Goal: Task Accomplishment & Management: Use online tool/utility

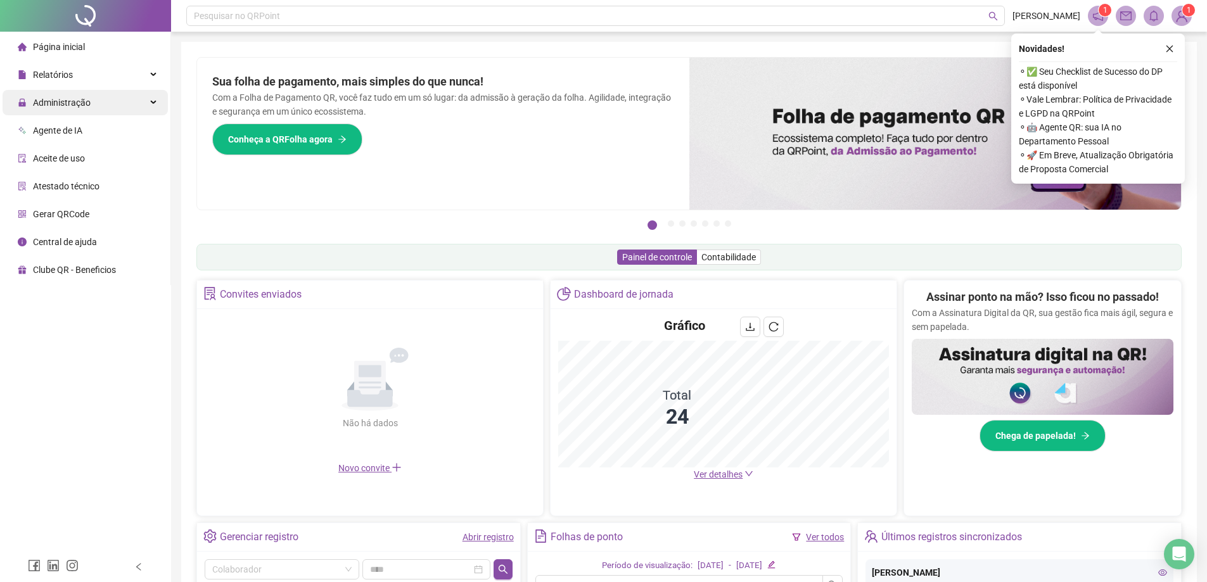
click at [75, 113] on span "Administração" at bounding box center [54, 102] width 73 height 25
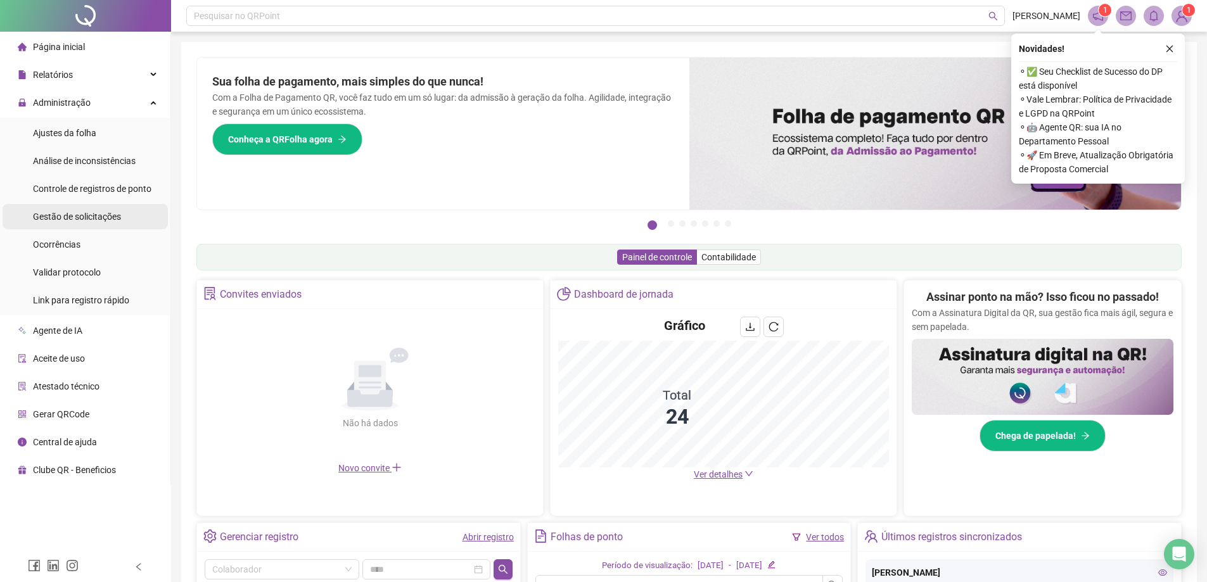
click at [91, 220] on span "Gestão de solicitações" at bounding box center [77, 217] width 88 height 10
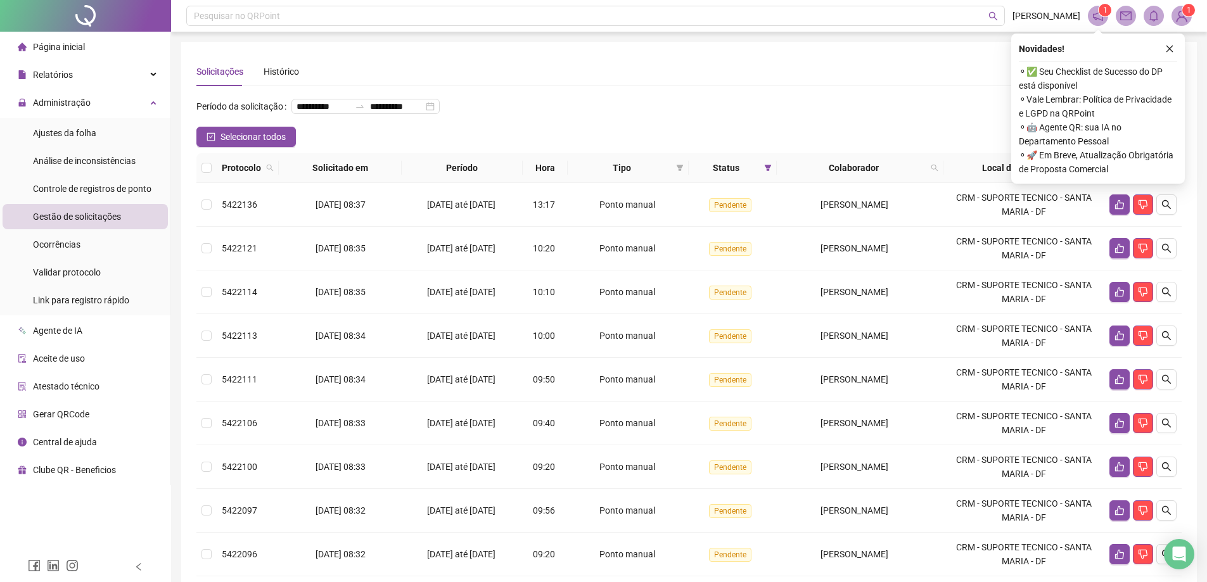
click at [1164, 48] on button "button" at bounding box center [1169, 48] width 15 height 15
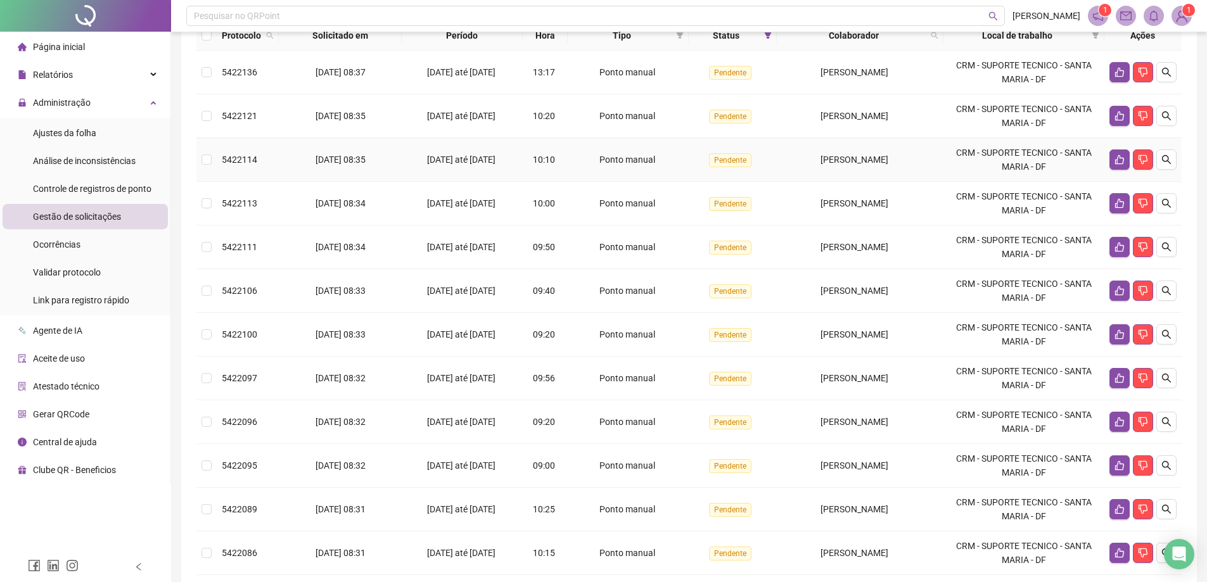
scroll to position [251, 0]
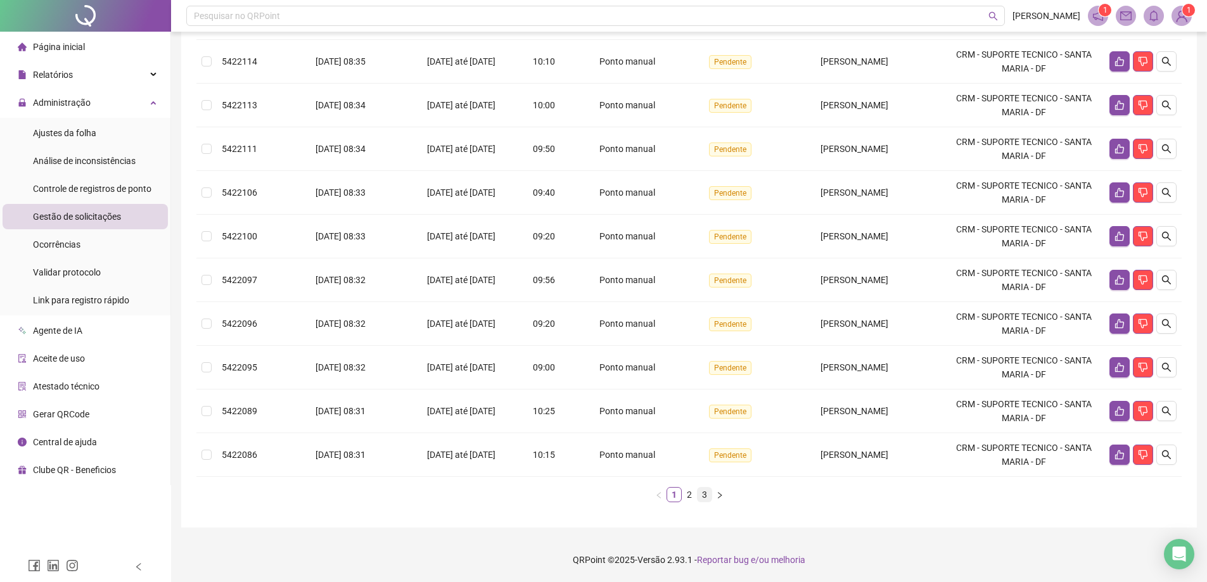
click at [697, 498] on li "3" at bounding box center [704, 494] width 15 height 15
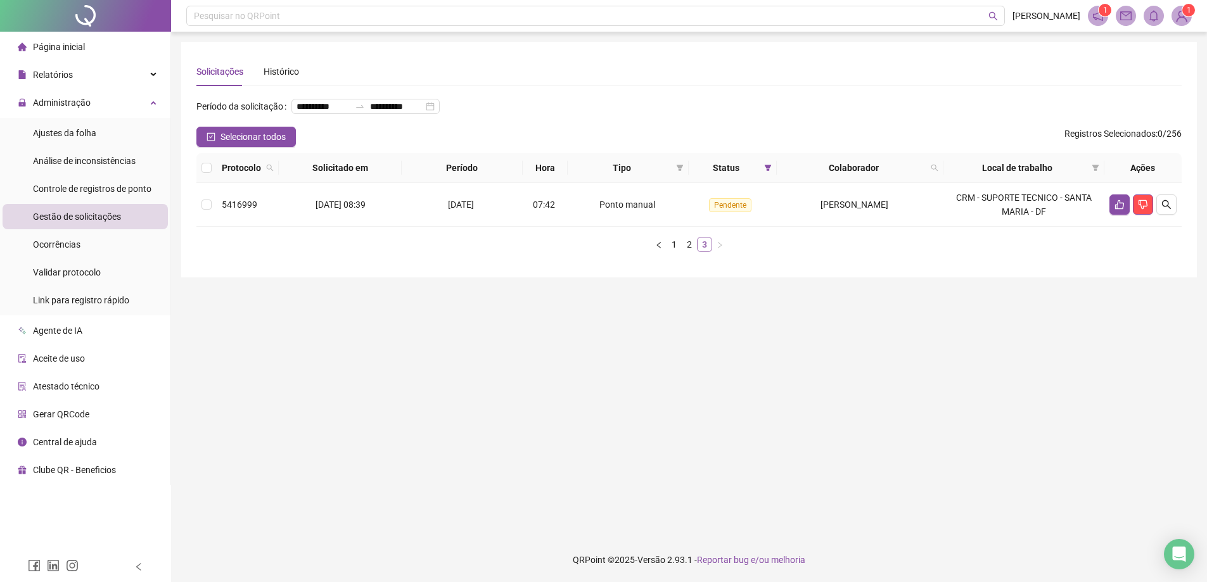
scroll to position [0, 0]
click at [697, 252] on link "2" at bounding box center [694, 245] width 14 height 14
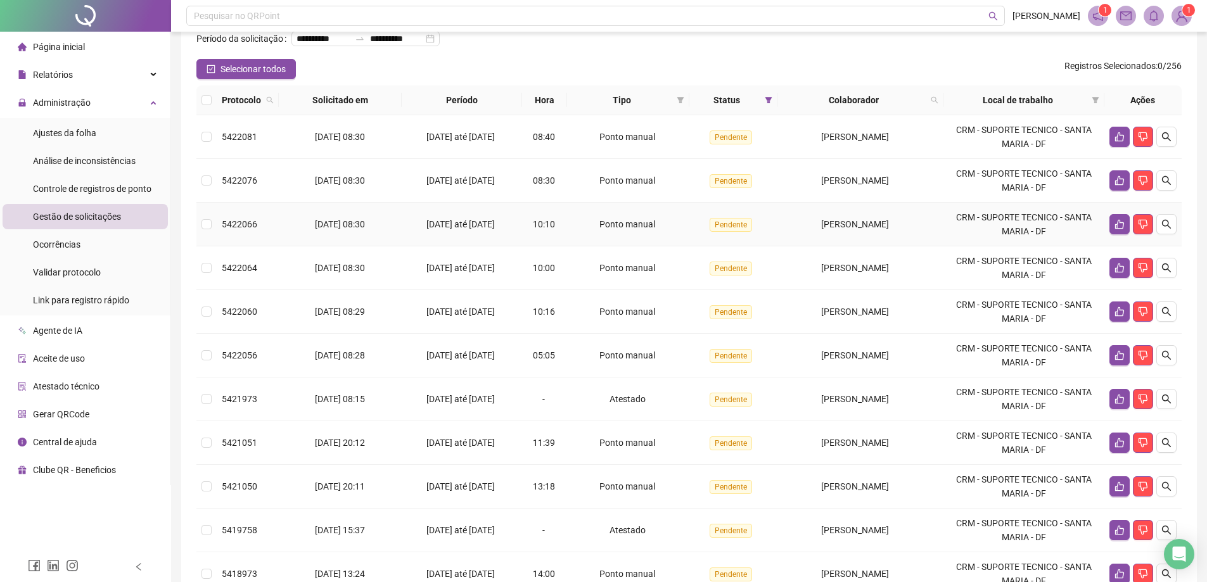
scroll to position [190, 0]
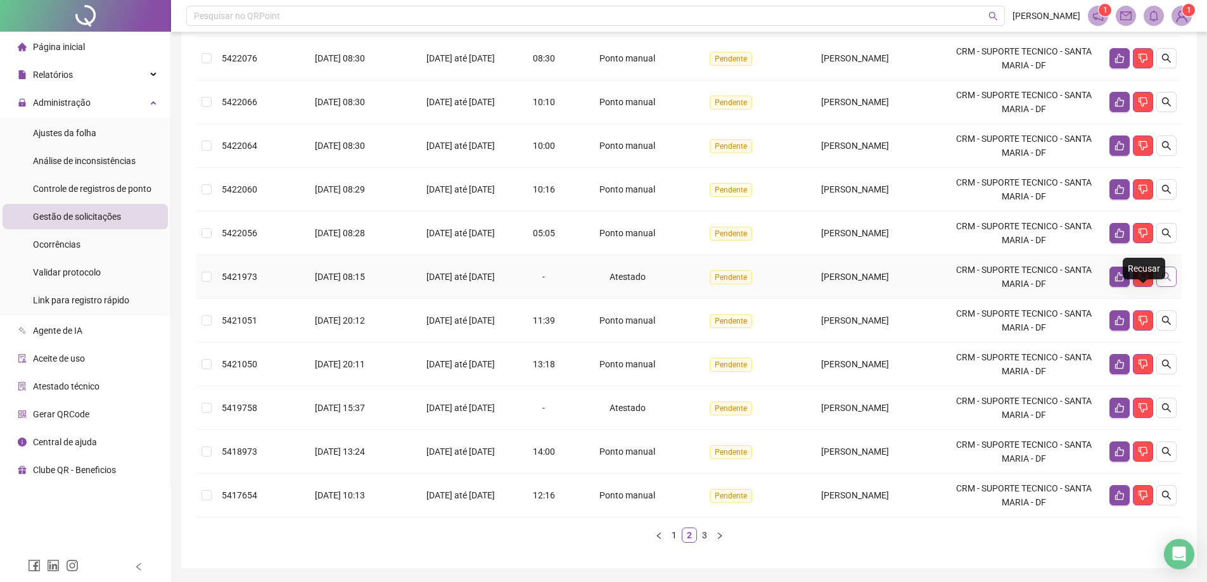
click at [1159, 287] on button "button" at bounding box center [1167, 277] width 20 height 20
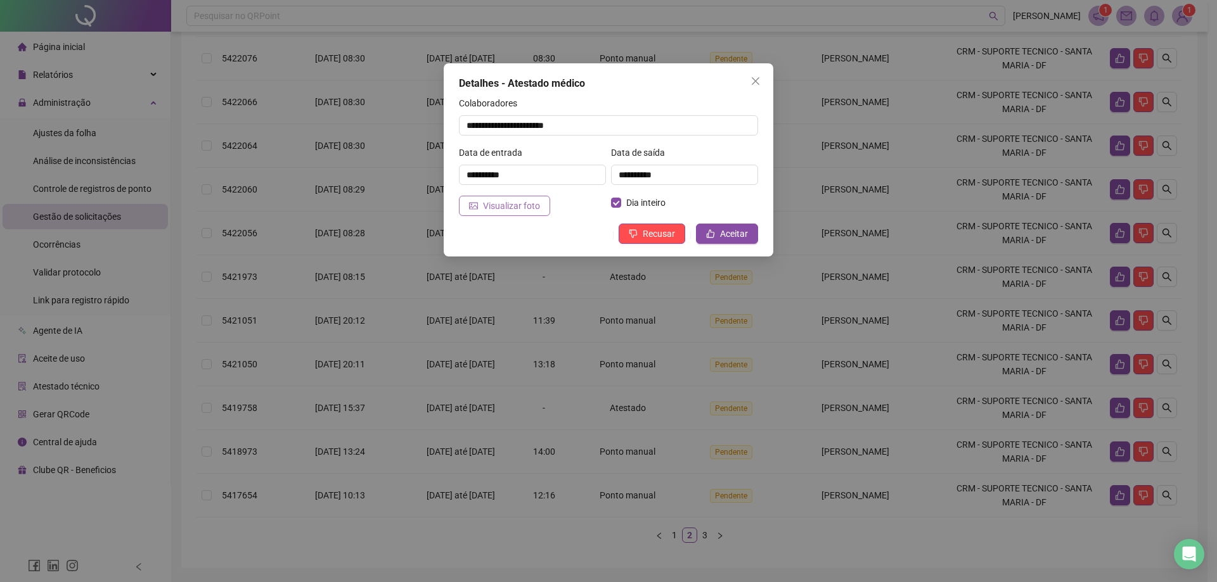
click at [496, 205] on span "Visualizar foto" at bounding box center [511, 206] width 57 height 14
click at [510, 210] on span "Visualizar foto" at bounding box center [511, 206] width 57 height 14
click at [697, 233] on button "Aceitar" at bounding box center [727, 234] width 62 height 20
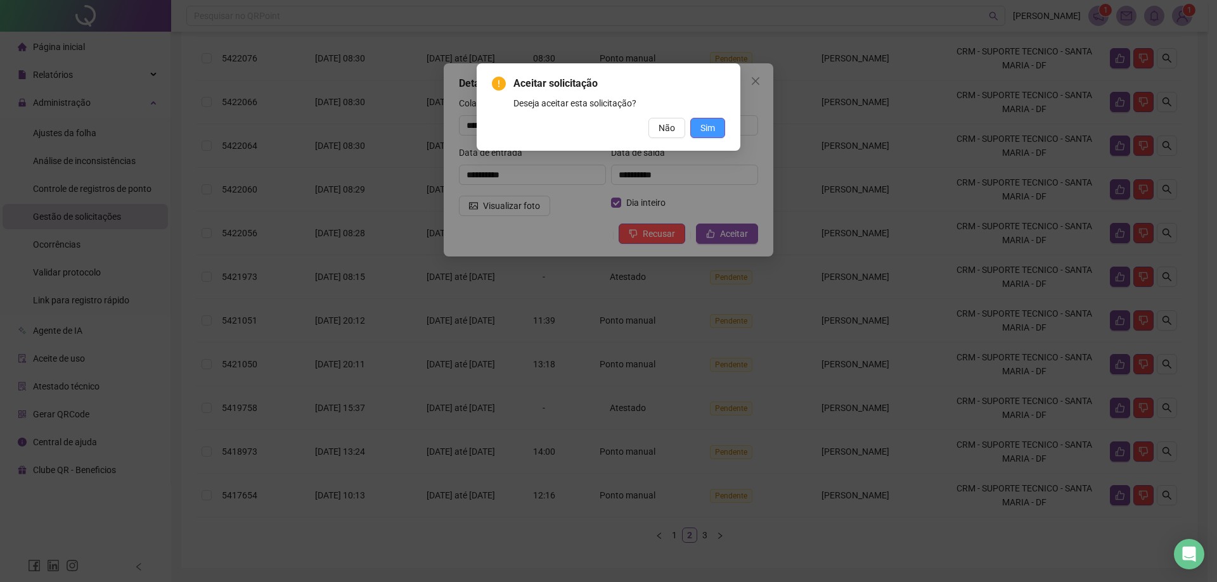
click at [693, 122] on button "Sim" at bounding box center [707, 128] width 35 height 20
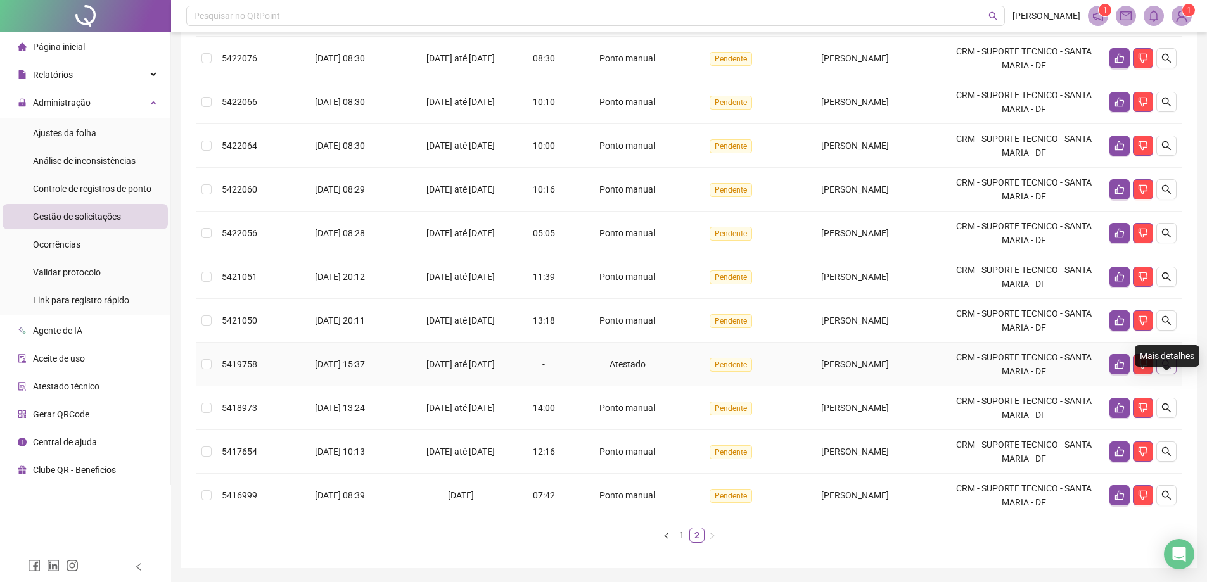
click at [1168, 369] on icon "search" at bounding box center [1166, 364] width 9 height 9
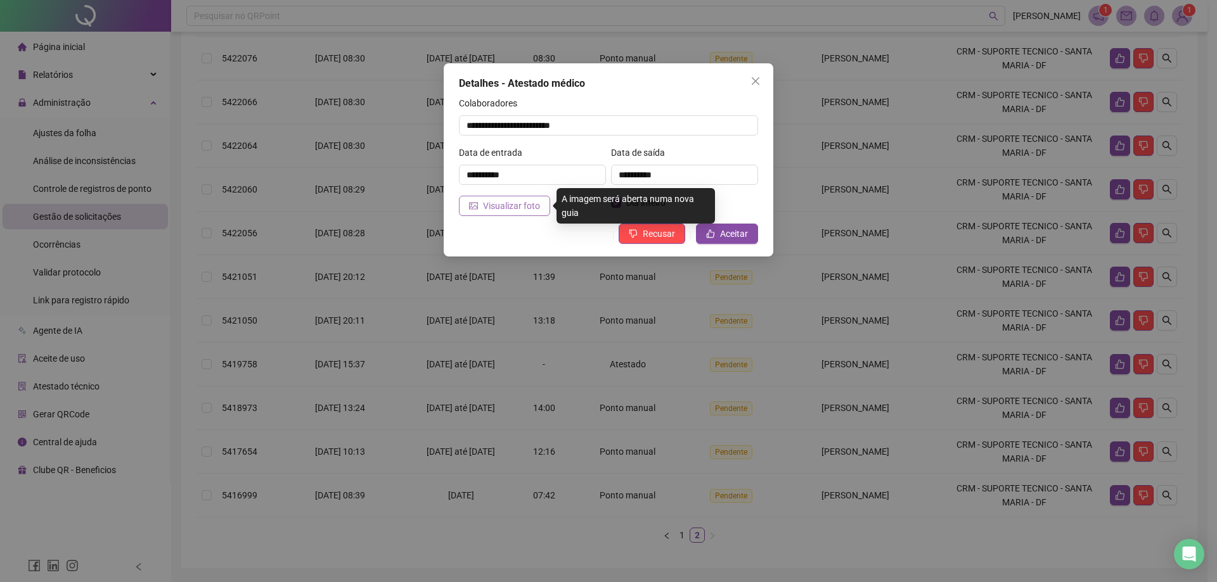
click at [498, 207] on span "Visualizar foto" at bounding box center [511, 206] width 57 height 14
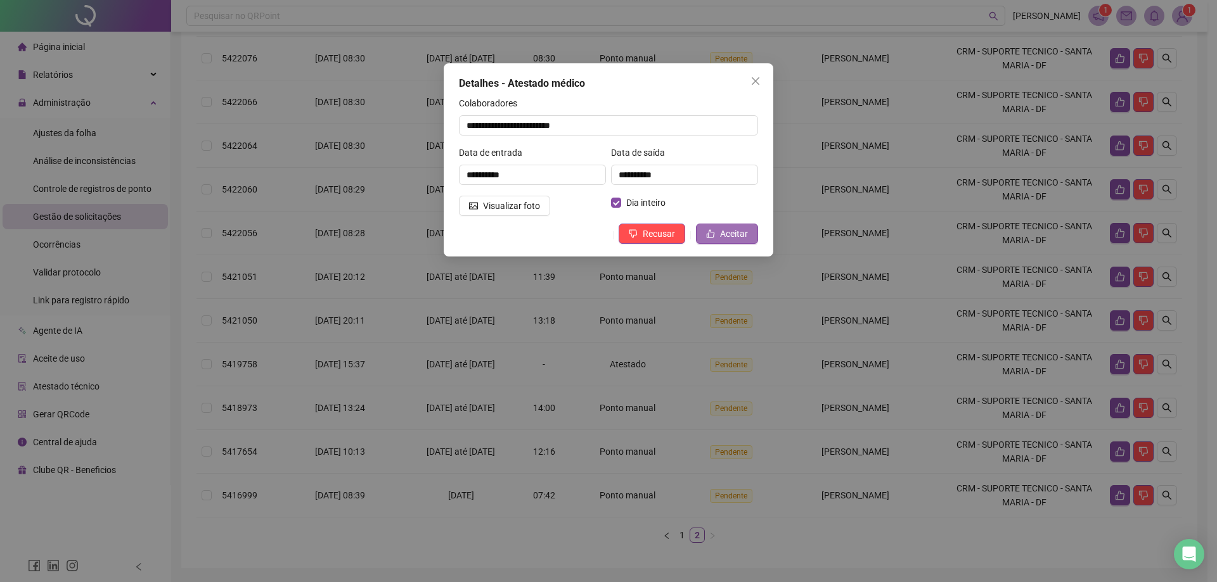
click at [753, 229] on button "Aceitar" at bounding box center [727, 234] width 62 height 20
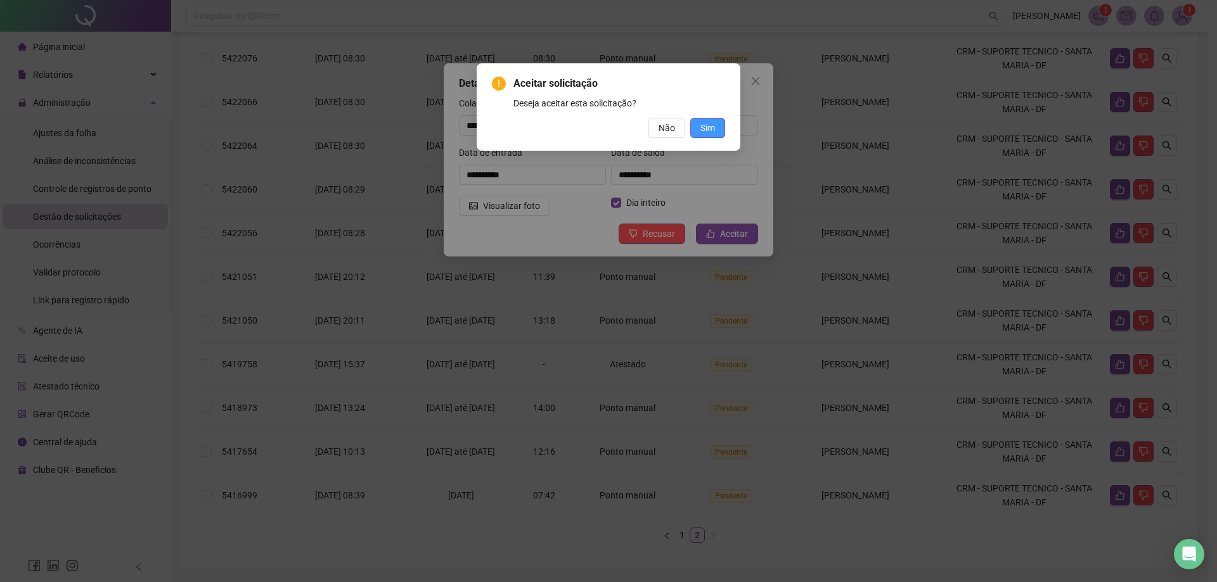
click at [710, 132] on span "Sim" at bounding box center [707, 128] width 15 height 14
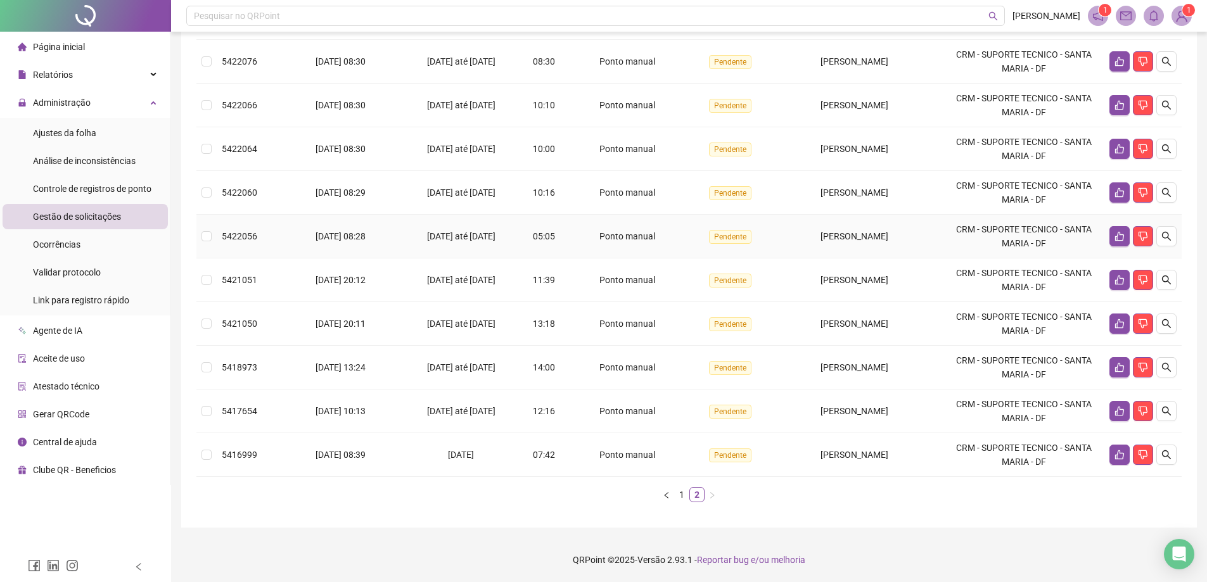
scroll to position [207, 0]
click at [680, 492] on link "1" at bounding box center [682, 495] width 14 height 14
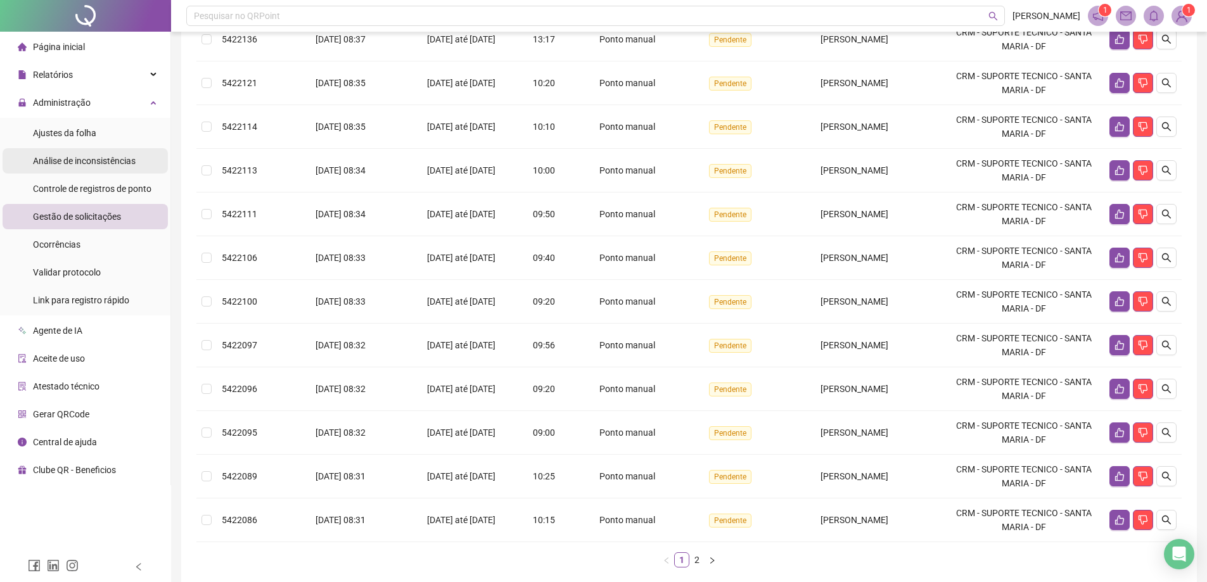
scroll to position [80, 0]
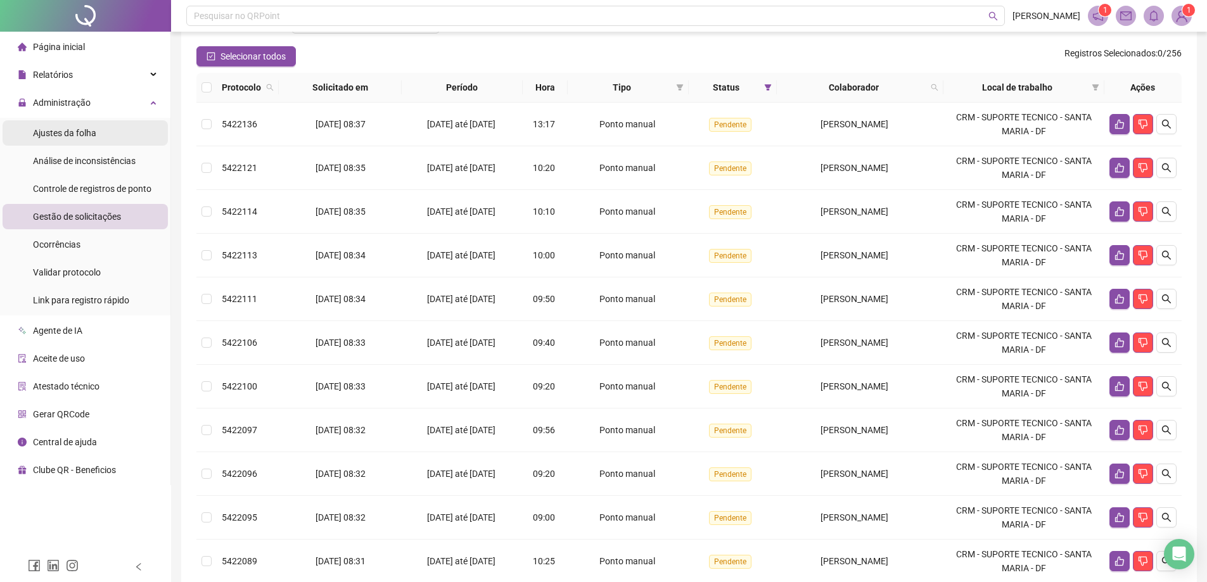
click at [56, 138] on span "Ajustes da folha" at bounding box center [64, 133] width 63 height 10
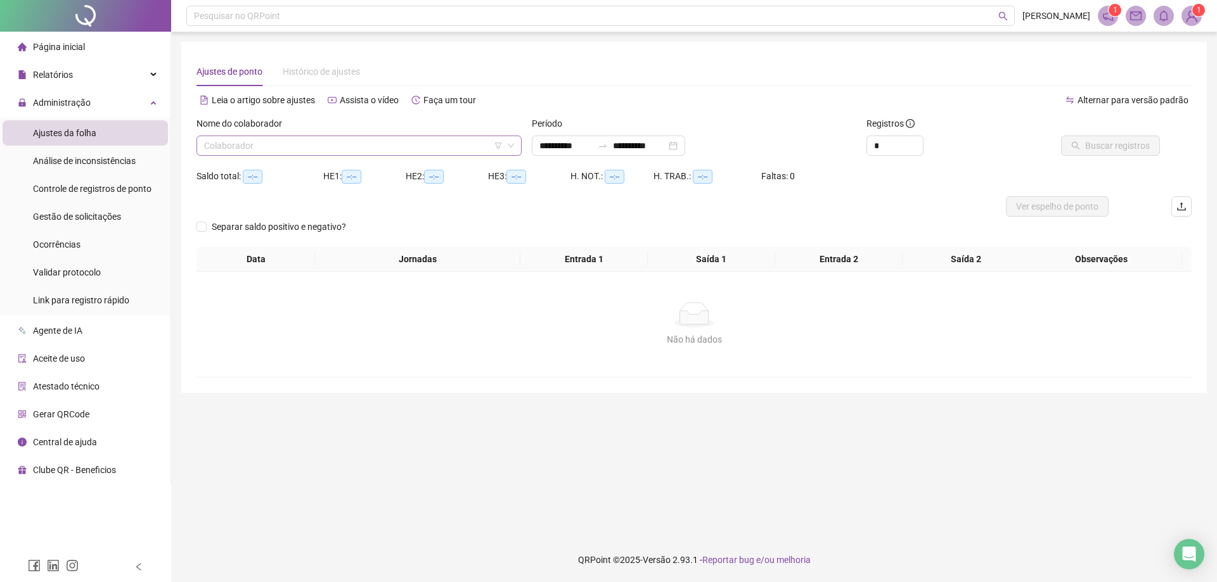
click at [279, 146] on input "search" at bounding box center [353, 145] width 299 height 19
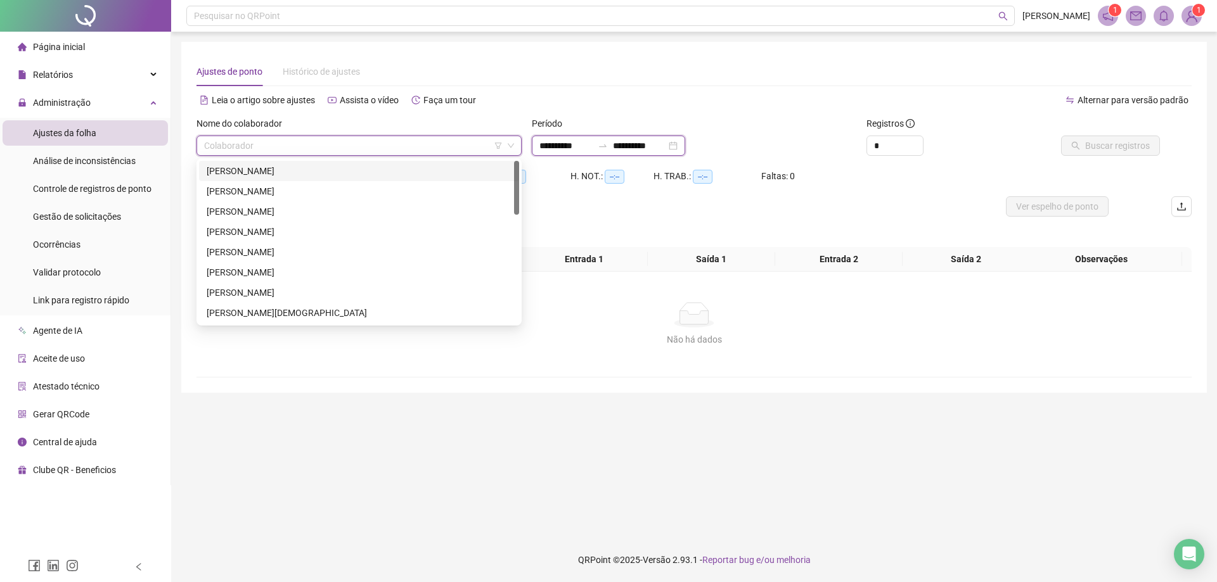
click at [557, 146] on input "**********" at bounding box center [565, 146] width 53 height 14
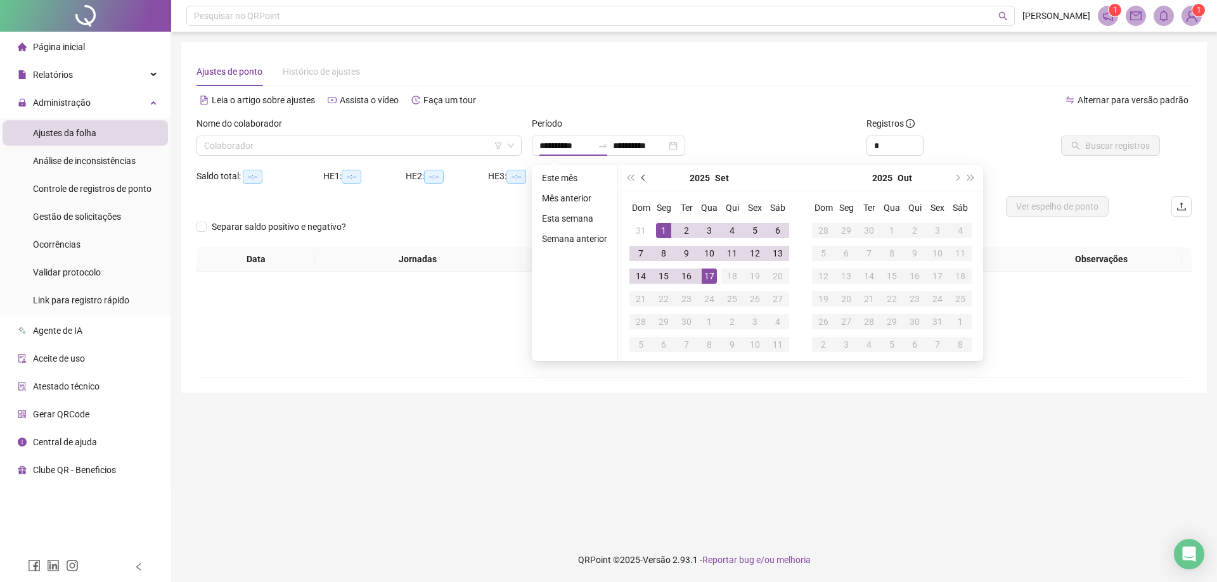
click at [644, 179] on span "prev-year" at bounding box center [644, 178] width 6 height 6
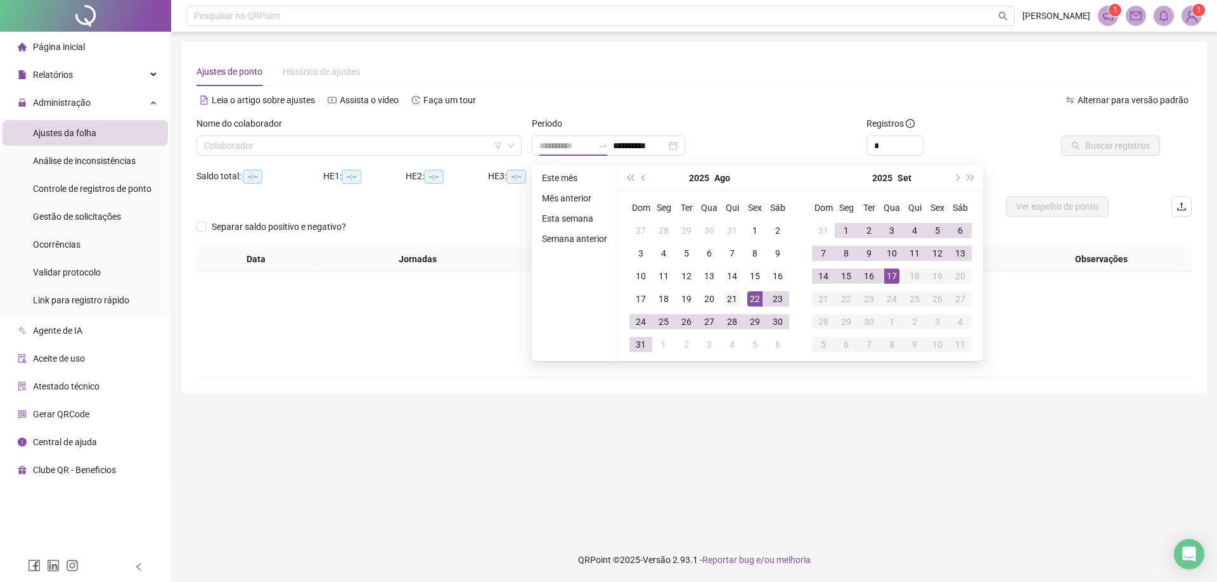
type input "**********"
click at [731, 298] on div "21" at bounding box center [731, 299] width 15 height 15
type input "**********"
click at [887, 277] on div "17" at bounding box center [891, 276] width 15 height 15
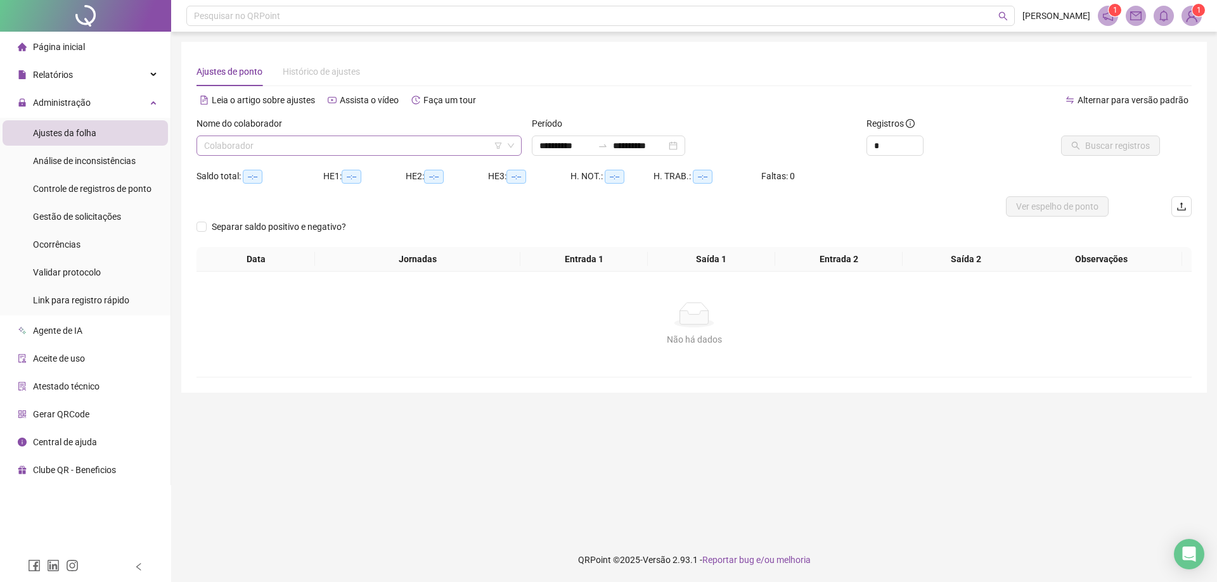
click at [420, 148] on input "search" at bounding box center [353, 145] width 299 height 19
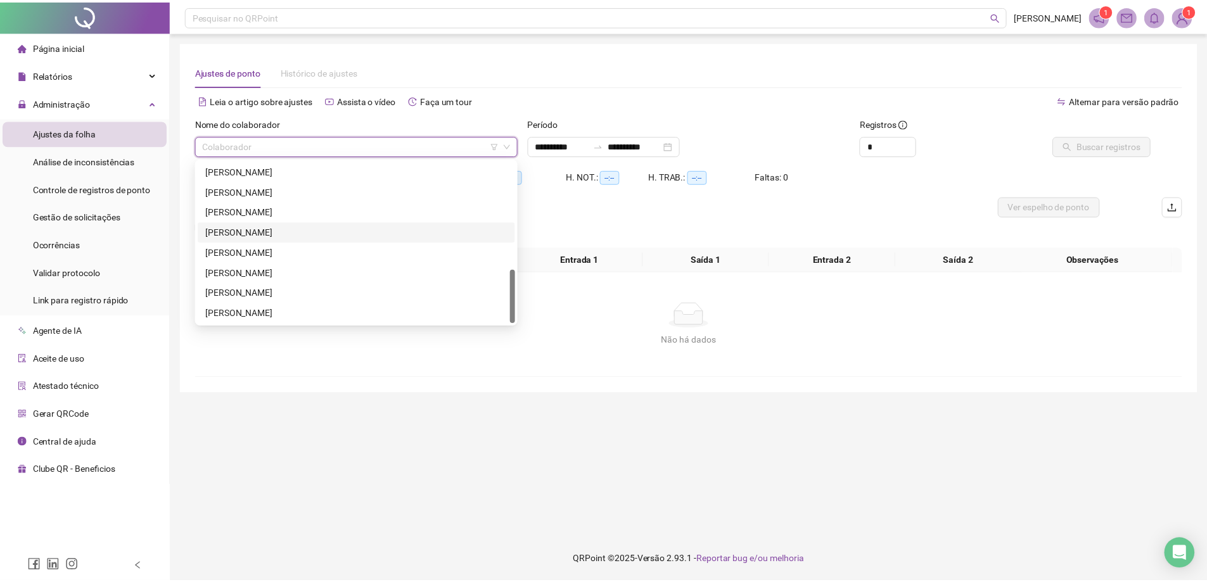
scroll to position [324, 0]
click at [273, 231] on div "[PERSON_NAME]" at bounding box center [359, 232] width 305 height 14
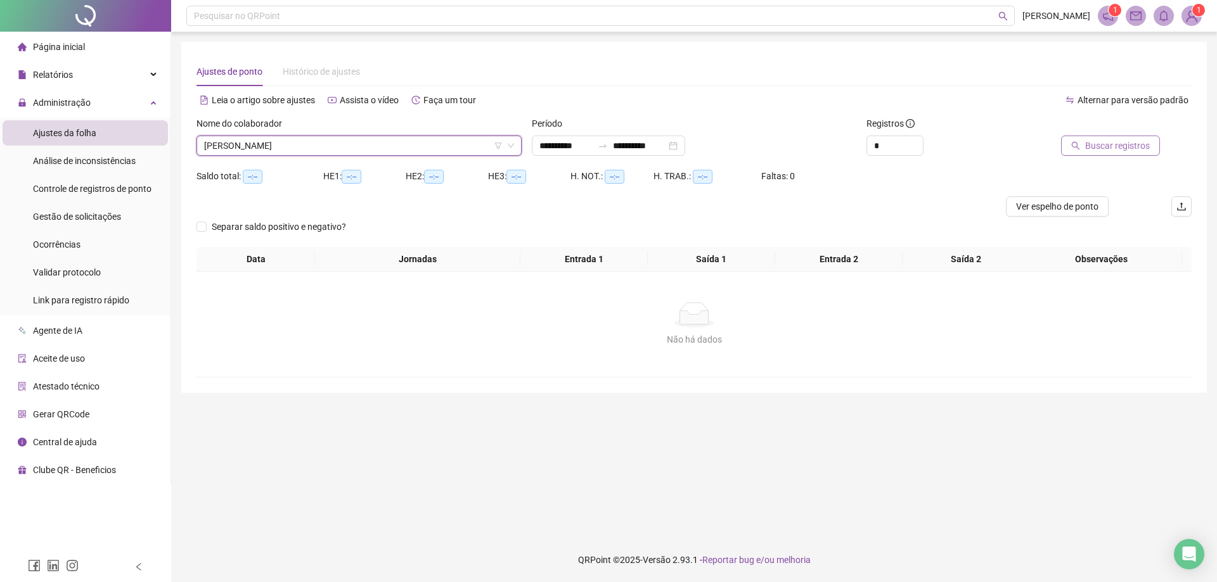
click at [1097, 144] on span "Buscar registros" at bounding box center [1117, 146] width 65 height 14
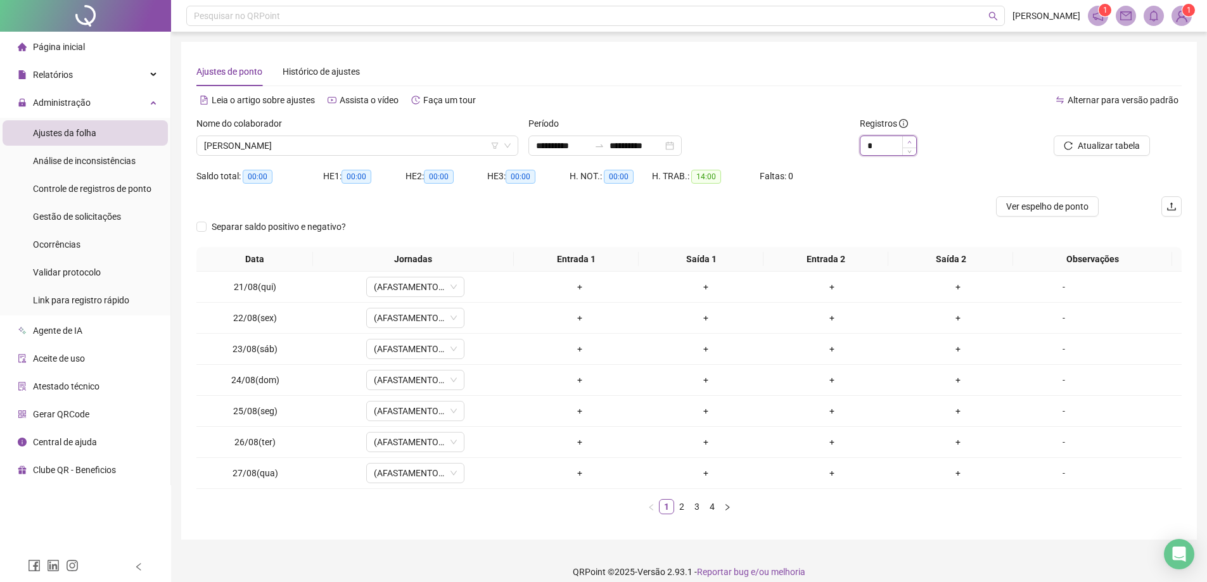
click at [910, 140] on icon "up" at bounding box center [910, 142] width 4 height 4
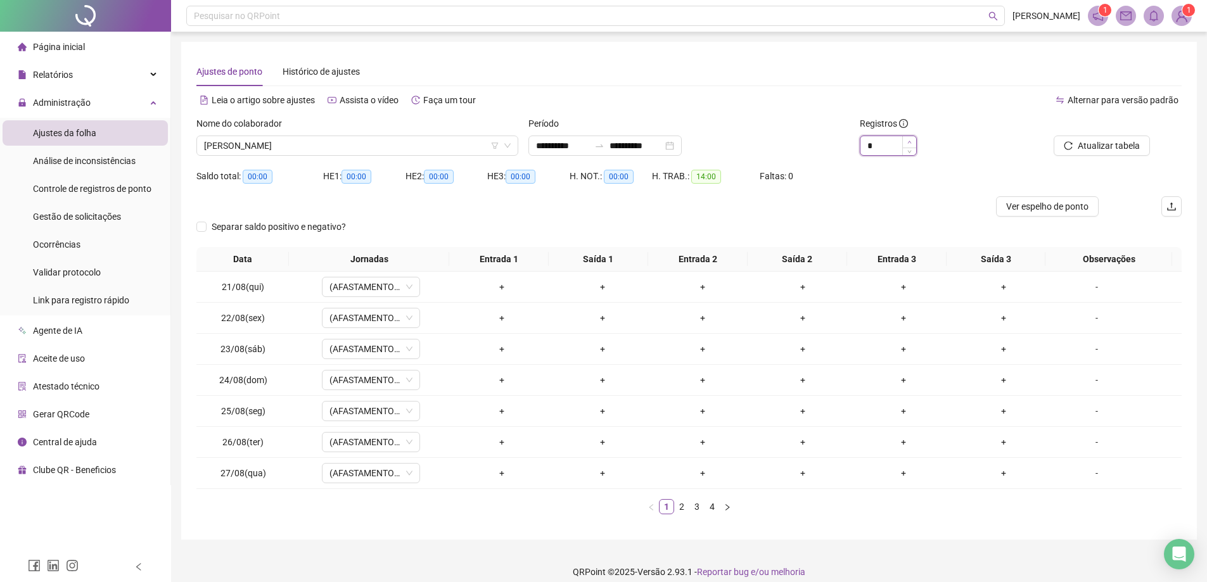
click at [910, 140] on icon "up" at bounding box center [910, 142] width 4 height 4
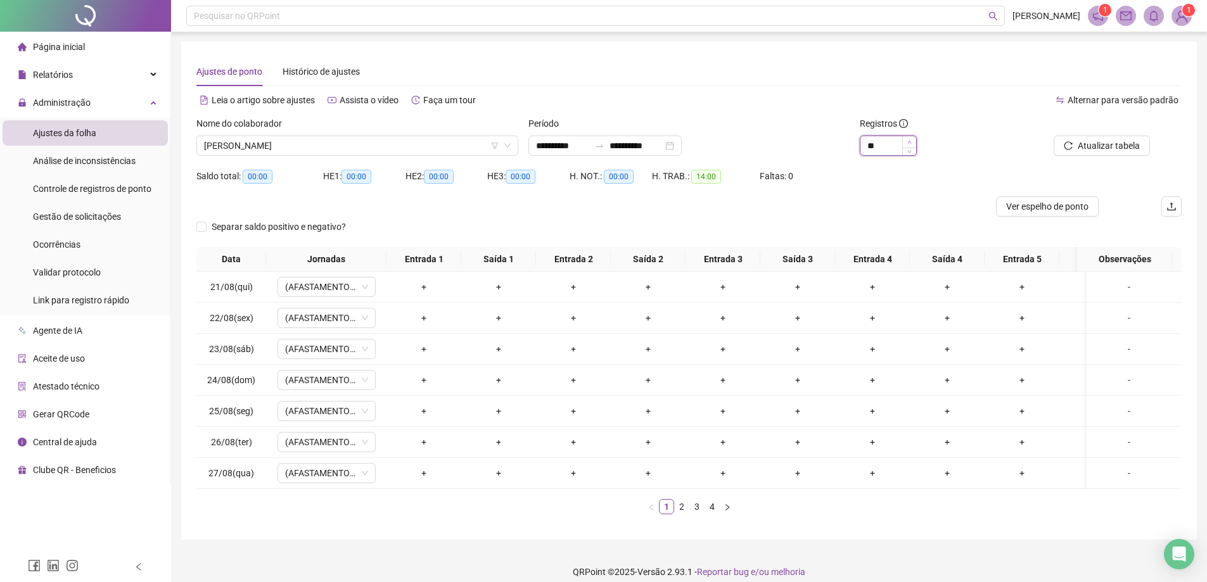
click at [910, 140] on icon "up" at bounding box center [910, 142] width 4 height 4
type input "**"
click at [910, 140] on icon "up" at bounding box center [910, 142] width 4 height 4
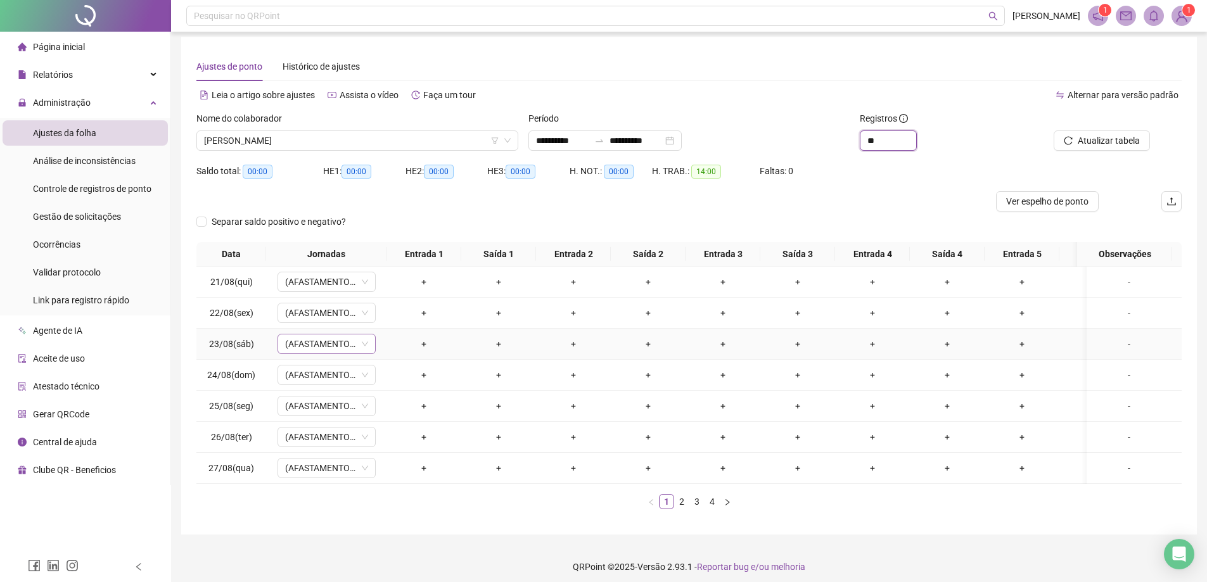
scroll to position [0, 0]
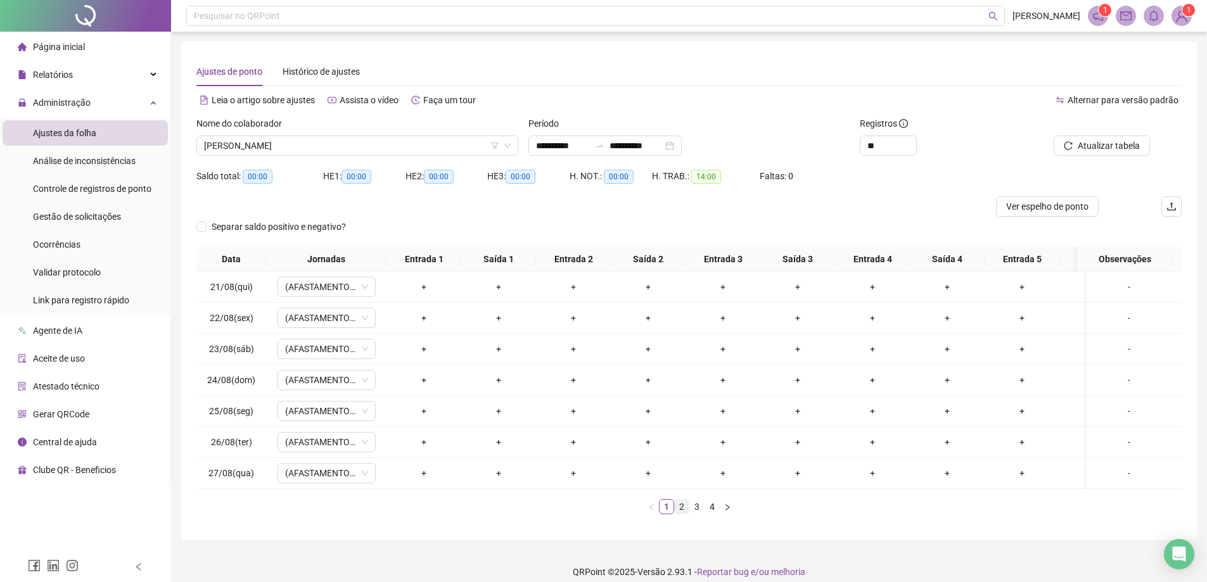
click at [678, 511] on link "2" at bounding box center [682, 507] width 14 height 14
click at [703, 514] on link "3" at bounding box center [697, 507] width 14 height 14
click at [712, 514] on link "4" at bounding box center [712, 507] width 14 height 14
click at [569, 225] on div "Separar saldo positivo e negativo?" at bounding box center [689, 232] width 986 height 30
click at [408, 191] on div "HE 2: 00:00" at bounding box center [447, 181] width 82 height 30
